Goal: Book appointment/travel/reservation

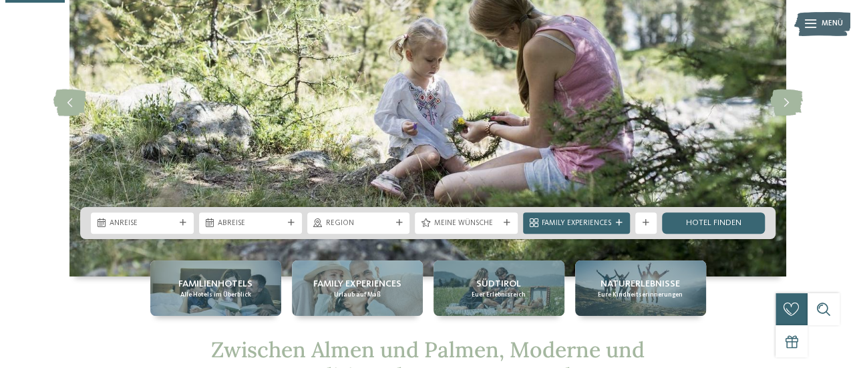
scroll to position [160, 0]
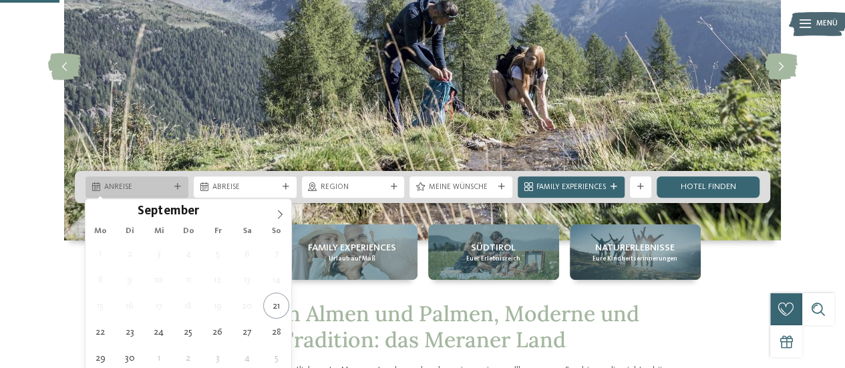
click at [161, 183] on span "Anreise" at bounding box center [136, 187] width 65 height 11
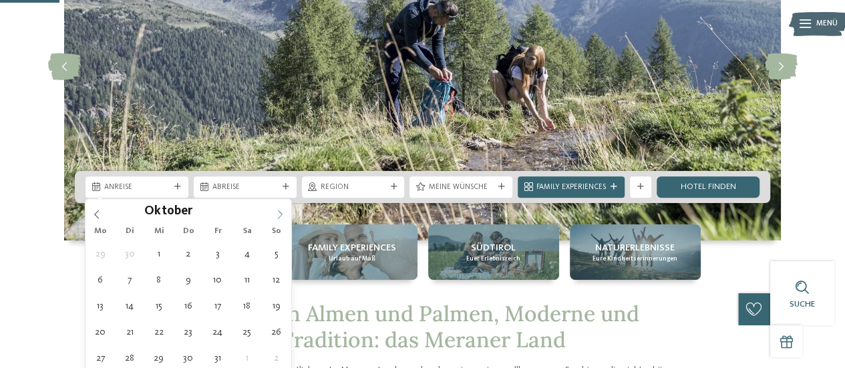
click at [278, 212] on icon at bounding box center [279, 214] width 9 height 9
type input "****"
click at [278, 212] on icon at bounding box center [279, 214] width 9 height 9
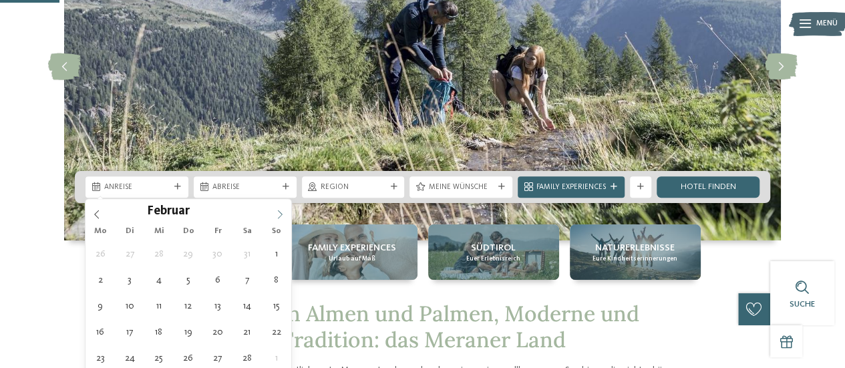
click at [278, 212] on icon at bounding box center [279, 214] width 9 height 9
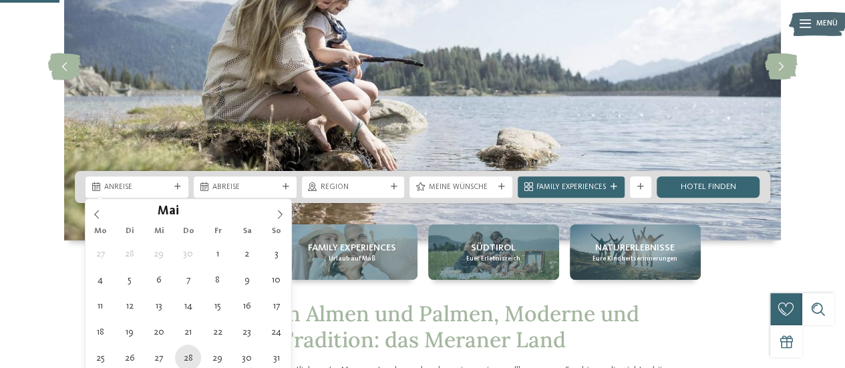
type div "[DATE]"
type input "****"
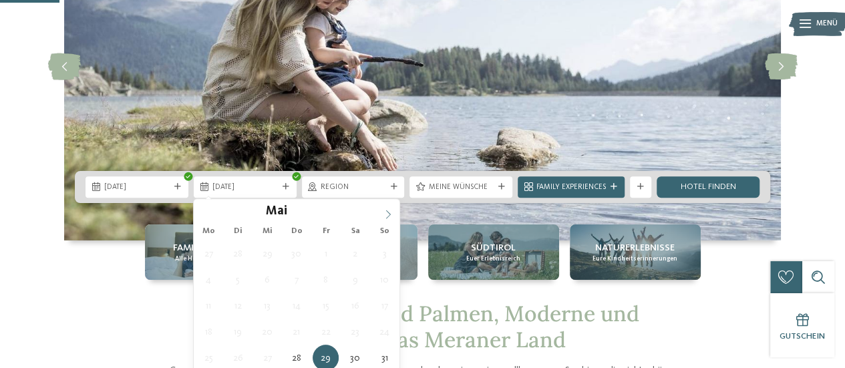
click at [391, 210] on icon at bounding box center [387, 214] width 9 height 9
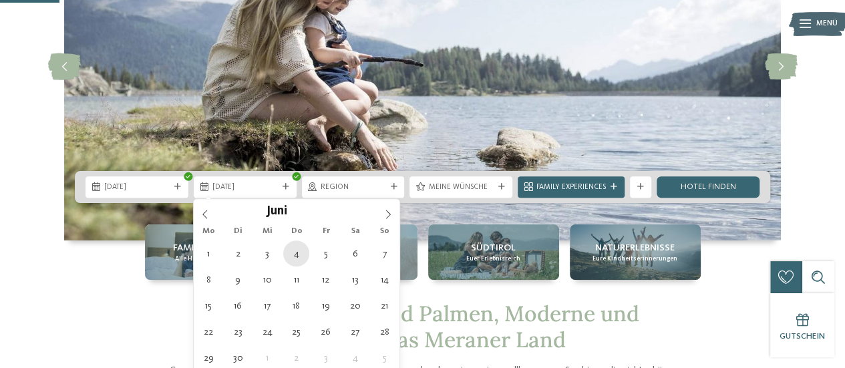
type div "[DATE]"
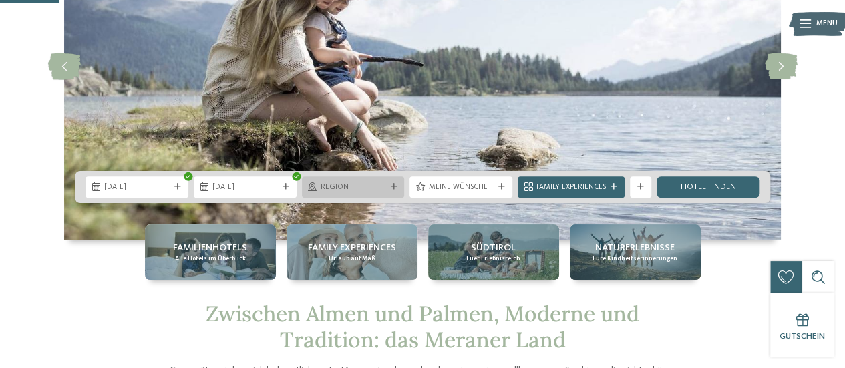
click at [389, 187] on div at bounding box center [393, 187] width 11 height 7
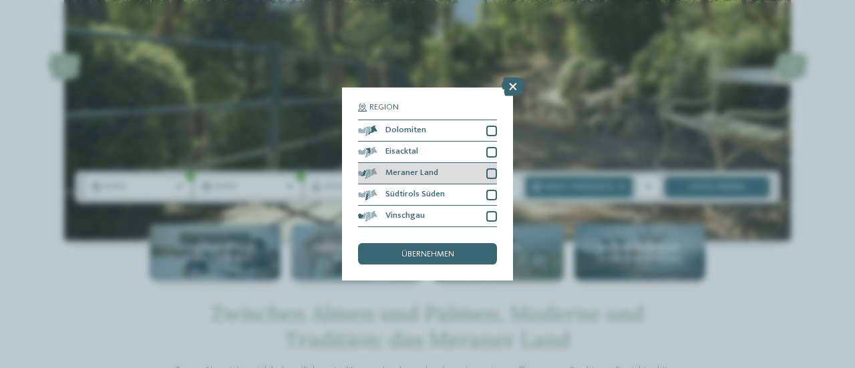
click at [397, 172] on span "Meraner Land" at bounding box center [411, 173] width 53 height 9
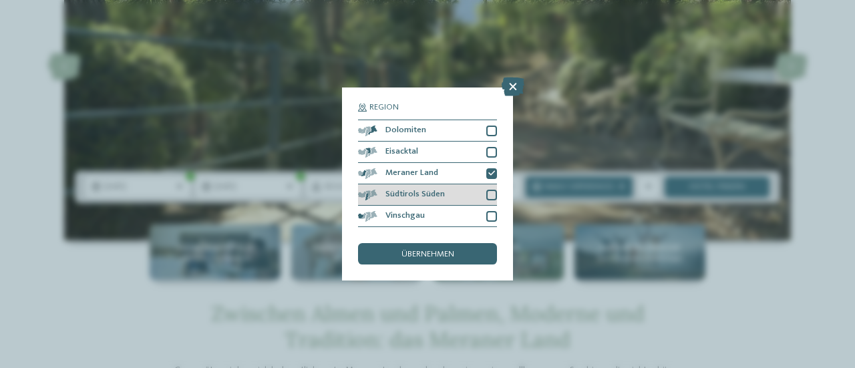
click at [397, 191] on span "Südtirols Süden" at bounding box center [414, 194] width 59 height 9
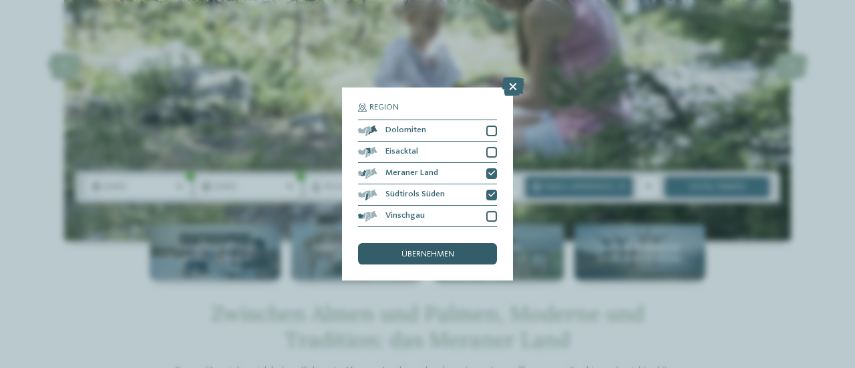
click at [446, 253] on span "übernehmen" at bounding box center [427, 254] width 53 height 9
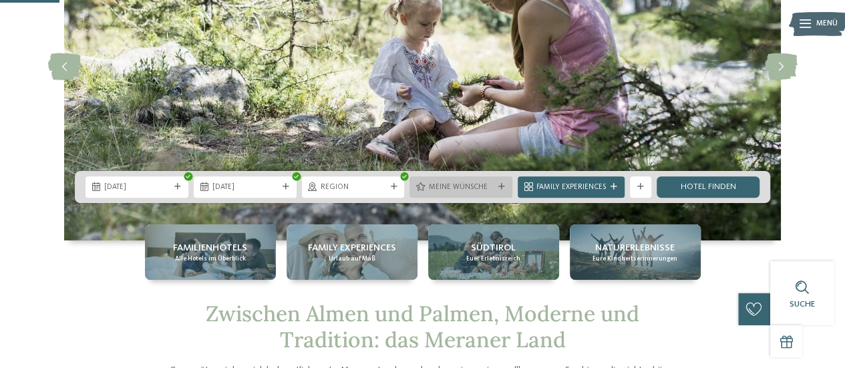
click at [446, 181] on div "Meine Wünsche" at bounding box center [460, 186] width 71 height 11
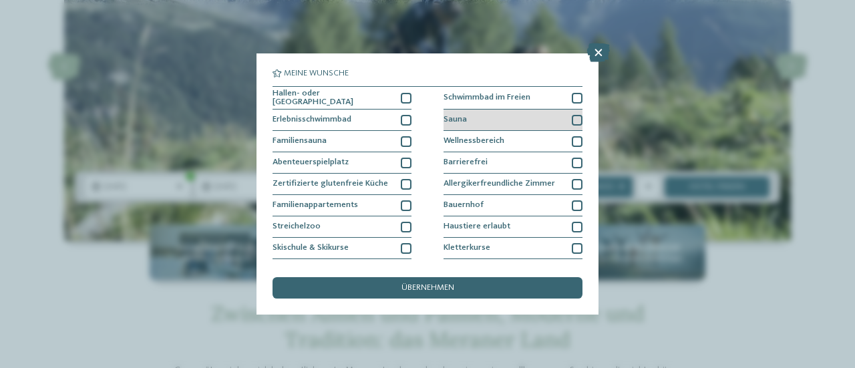
click at [447, 122] on span "Sauna" at bounding box center [454, 120] width 23 height 9
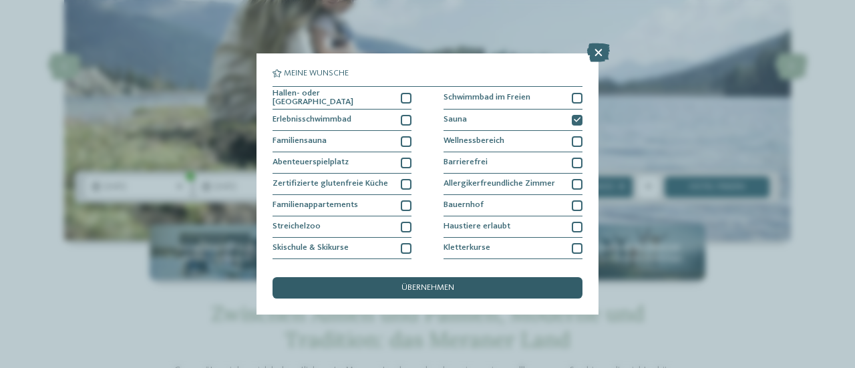
click at [433, 294] on div "übernehmen" at bounding box center [427, 287] width 310 height 21
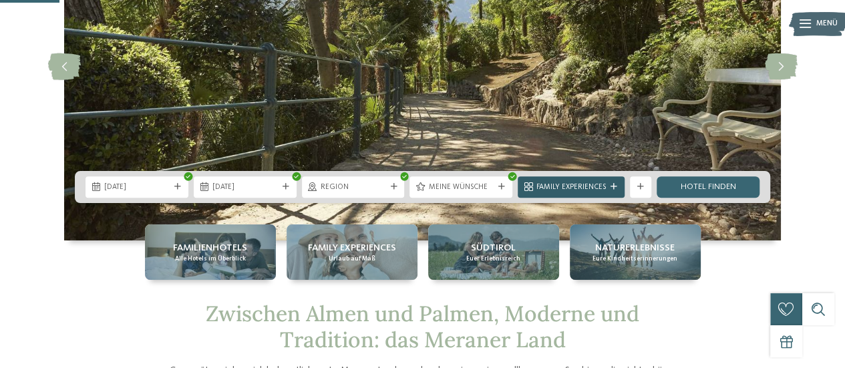
click at [588, 190] on span "Family Experiences" at bounding box center [570, 187] width 69 height 11
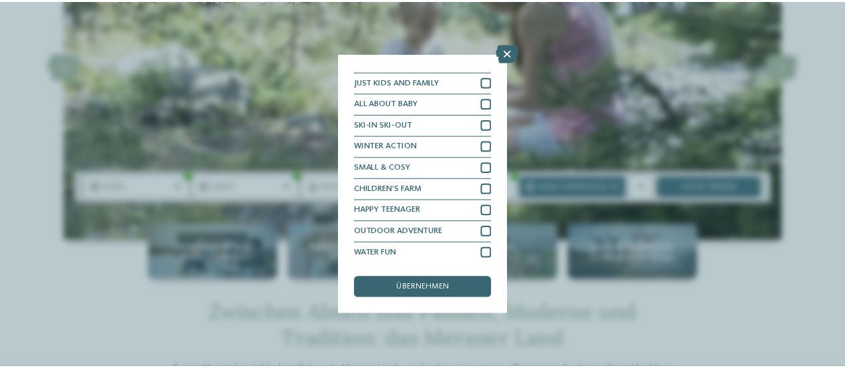
scroll to position [39, 0]
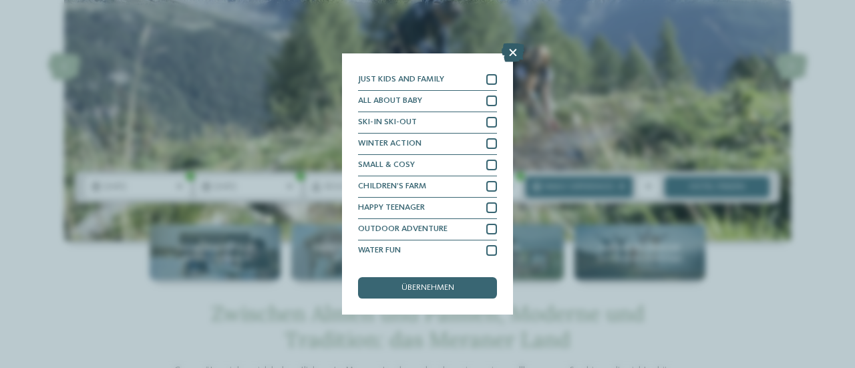
click at [511, 50] on icon at bounding box center [512, 52] width 23 height 19
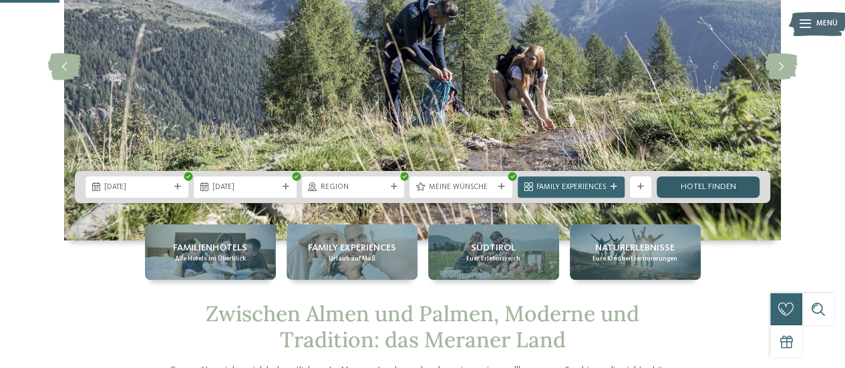
click at [736, 184] on link "Hotel finden" at bounding box center [707, 186] width 103 height 21
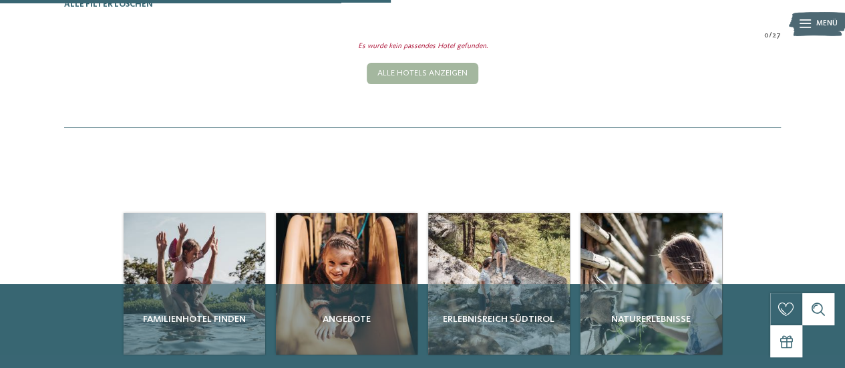
scroll to position [357, 0]
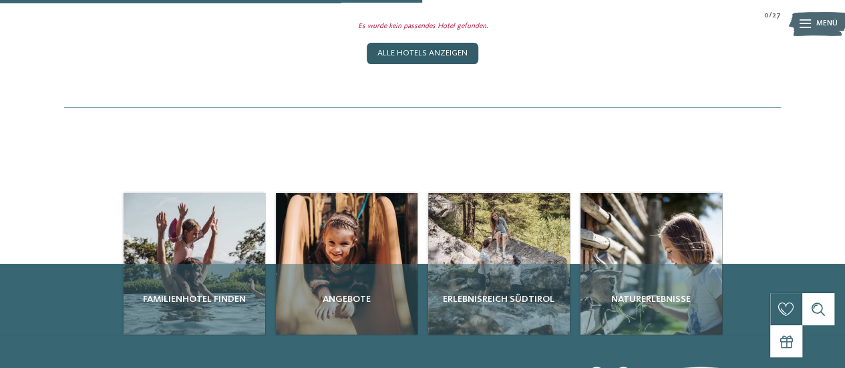
click at [410, 64] on div "Alle Hotels anzeigen" at bounding box center [422, 53] width 111 height 21
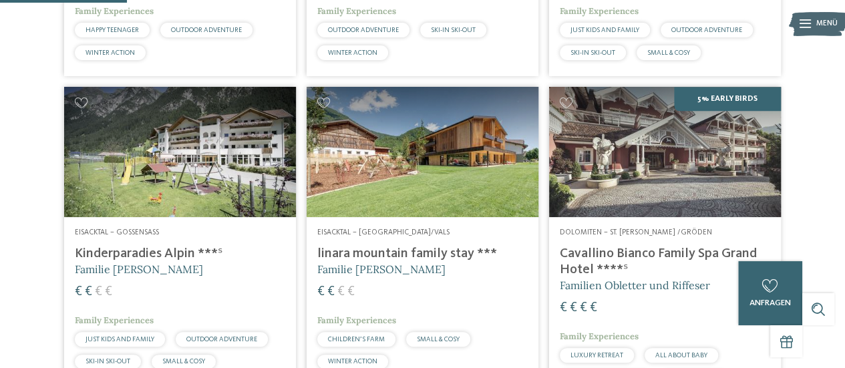
scroll to position [567, 0]
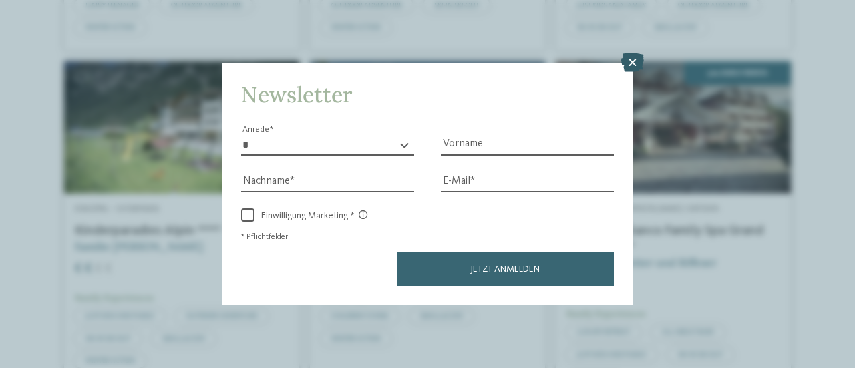
click at [632, 59] on icon at bounding box center [632, 62] width 23 height 19
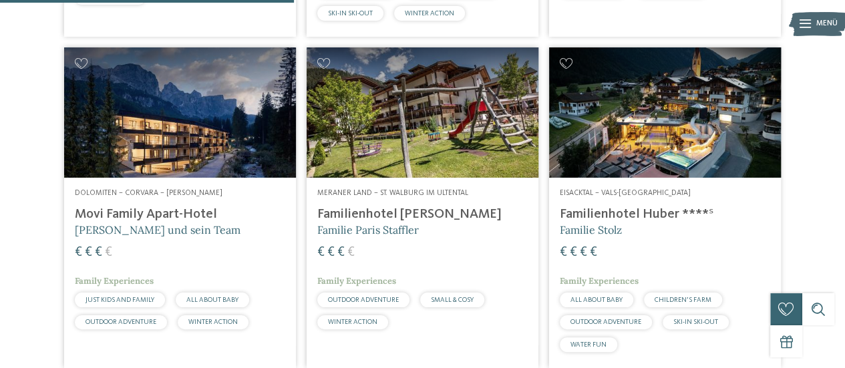
scroll to position [1262, 0]
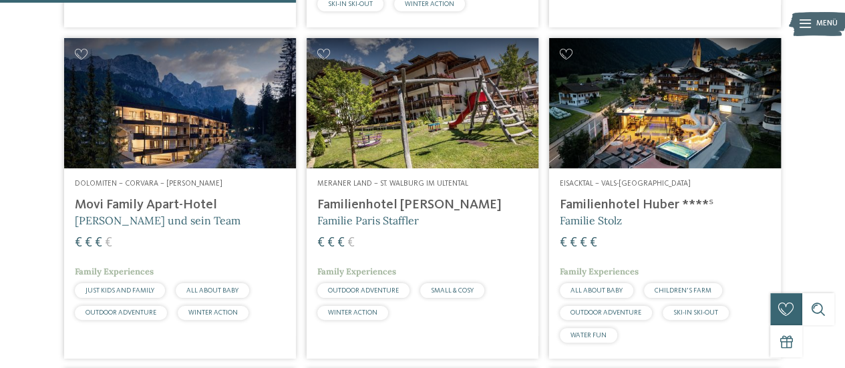
click at [596, 213] on h4 "Familienhotel Huber ****ˢ" at bounding box center [664, 205] width 210 height 16
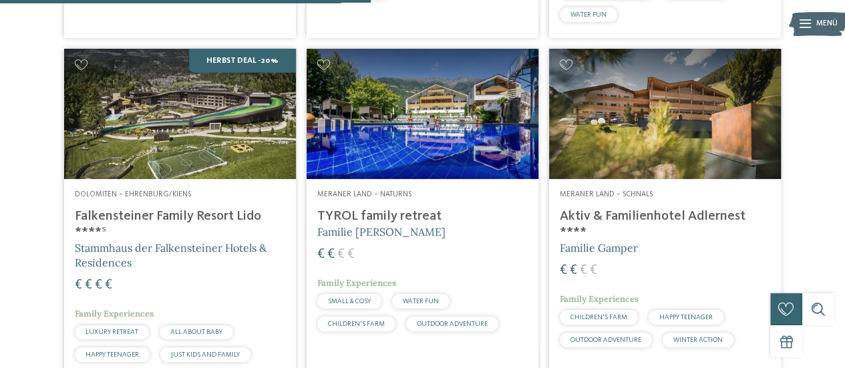
scroll to position [1609, 0]
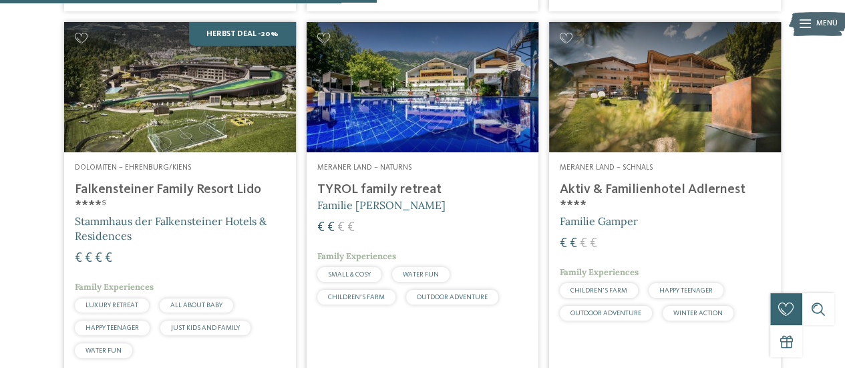
drag, startPoint x: 355, startPoint y: 204, endPoint x: 340, endPoint y: 199, distance: 15.6
click at [340, 198] on h4 "TYROL family retreat" at bounding box center [422, 190] width 210 height 16
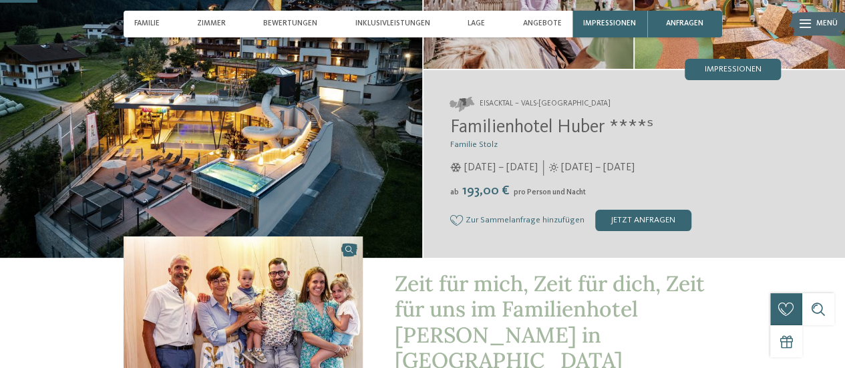
scroll to position [178, 0]
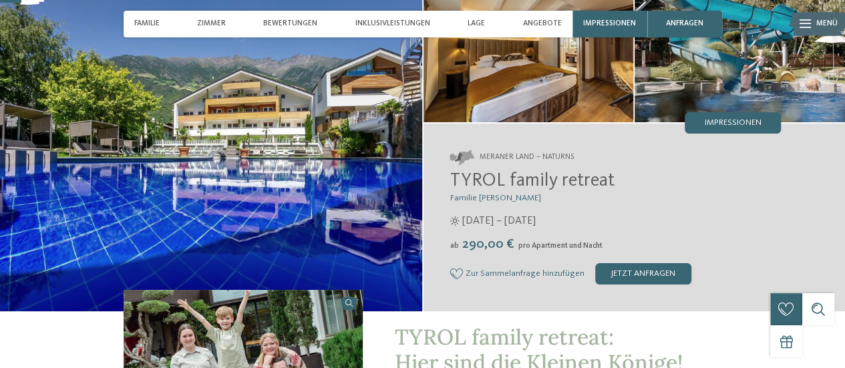
scroll to position [97, 0]
